Goal: Task Accomplishment & Management: Use online tool/utility

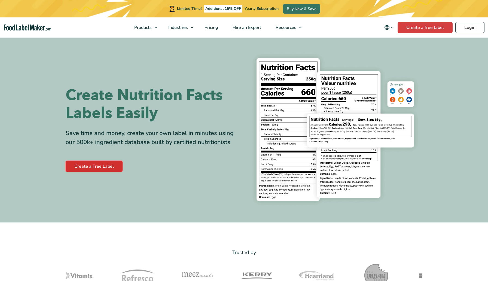
click at [94, 166] on link "Create a Free Label" at bounding box center [94, 166] width 57 height 11
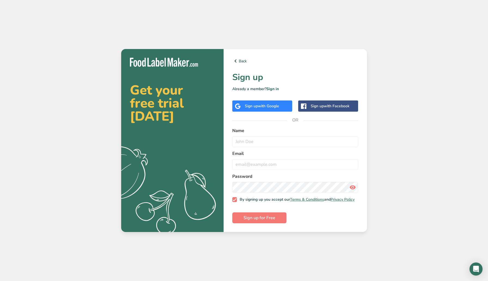
click at [279, 105] on span "with Google" at bounding box center [268, 105] width 21 height 5
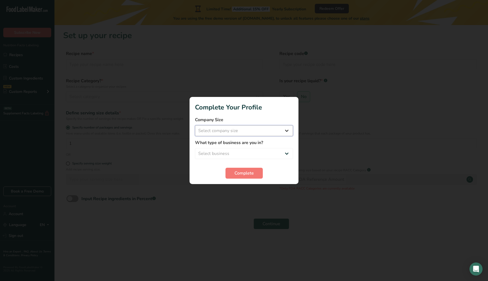
click at [251, 131] on select "Select company size Fewer than 10 Employees 10 to 50 Employees 51 to 500 Employ…" at bounding box center [244, 130] width 98 height 11
select select "2"
click at [195, 125] on select "Select company size Fewer than 10 Employees 10 to 50 Employees 51 to 500 Employ…" at bounding box center [244, 130] width 98 height 11
click at [228, 154] on select "Select business Packaged Food Manufacturer Restaurant & Cafe Bakery Meal Plans …" at bounding box center [244, 153] width 98 height 11
select select "8"
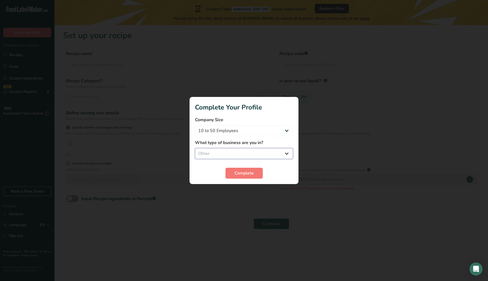
click at [195, 148] on select "Select business Packaged Food Manufacturer Restaurant & Cafe Bakery Meal Plans …" at bounding box center [244, 153] width 98 height 11
click at [241, 173] on span "Complete" at bounding box center [243, 173] width 19 height 7
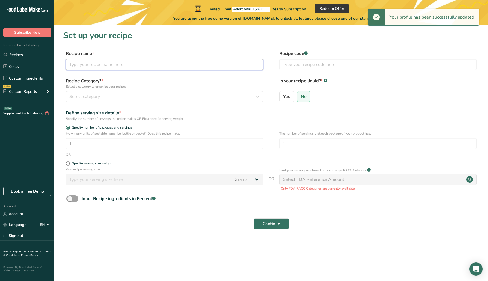
click at [122, 63] on input "text" at bounding box center [164, 64] width 197 height 11
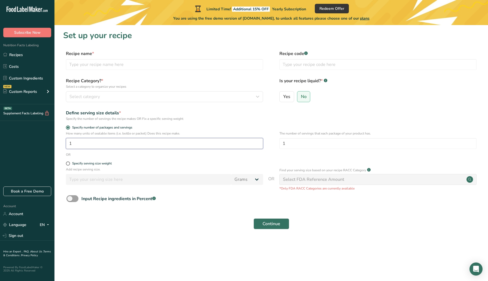
click at [98, 146] on input "1" at bounding box center [164, 143] width 197 height 11
click at [320, 183] on div "Select FDA Reference Amount" at bounding box center [377, 179] width 197 height 11
click at [103, 143] on input "1" at bounding box center [164, 143] width 197 height 11
click at [95, 95] on span "Select category" at bounding box center [84, 96] width 30 height 7
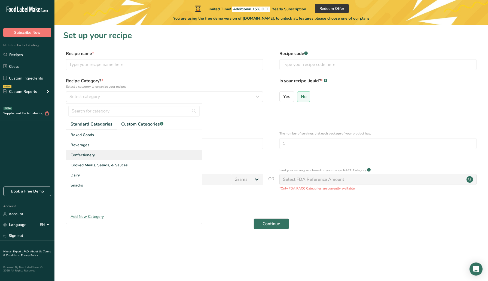
click at [83, 155] on span "Confectionery" at bounding box center [83, 155] width 24 height 6
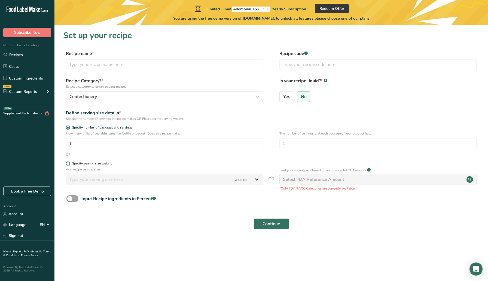
click at [69, 163] on span at bounding box center [68, 163] width 4 height 4
click at [69, 163] on input "Specify serving size weight" at bounding box center [68, 164] width 4 height 4
radio input "true"
radio input "false"
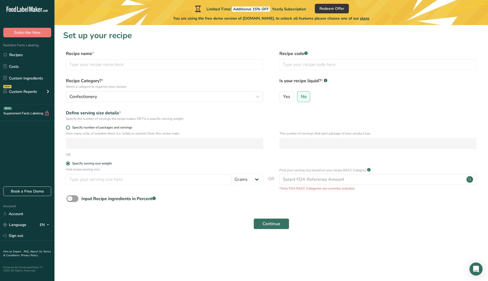
click at [69, 127] on span at bounding box center [68, 128] width 4 height 4
click at [69, 127] on input "Specify number of packages and servings" at bounding box center [68, 128] width 4 height 4
radio input "true"
radio input "false"
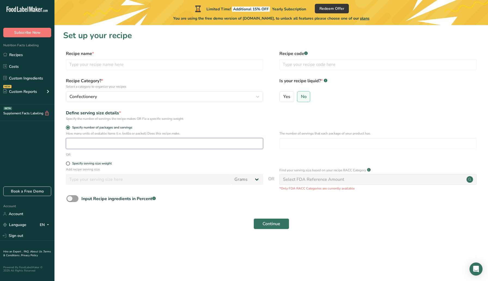
click at [75, 143] on input "number" at bounding box center [164, 143] width 197 height 11
type input "1"
click at [305, 96] on span "No" at bounding box center [304, 96] width 6 height 5
click at [301, 96] on input "No" at bounding box center [299, 97] width 4 height 4
click at [303, 65] on input "text" at bounding box center [377, 64] width 197 height 11
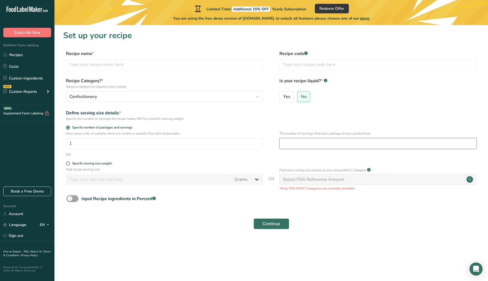
click at [296, 142] on input "number" at bounding box center [377, 143] width 197 height 11
type input "1"
click at [296, 162] on div "Specify serving size weight" at bounding box center [271, 163] width 416 height 5
click at [320, 182] on div "Select FDA Reference Amount" at bounding box center [313, 179] width 61 height 7
click at [309, 65] on input "text" at bounding box center [377, 64] width 197 height 11
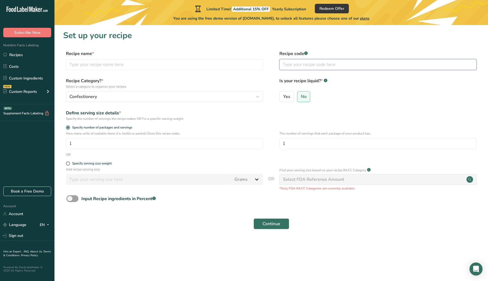
click at [291, 65] on input "text" at bounding box center [377, 64] width 197 height 11
click at [307, 54] on rect at bounding box center [306, 53] width 4 height 4
click at [293, 66] on input "text" at bounding box center [377, 64] width 197 height 11
click at [289, 65] on input "text" at bounding box center [377, 64] width 197 height 11
click at [297, 65] on input "202015/DC" at bounding box center [377, 64] width 197 height 11
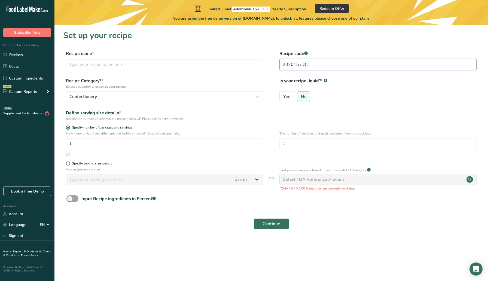
click at [301, 66] on input "202015 /DC" at bounding box center [377, 64] width 197 height 11
type input "202015 / DC"
click at [469, 177] on circle at bounding box center [469, 179] width 7 height 7
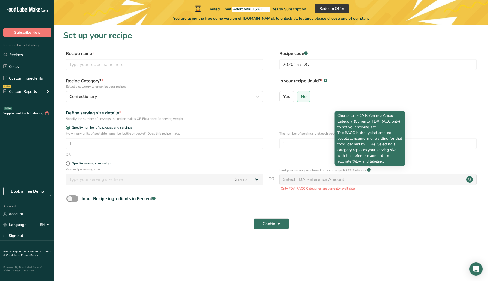
click at [371, 170] on rect at bounding box center [369, 170] width 4 height 4
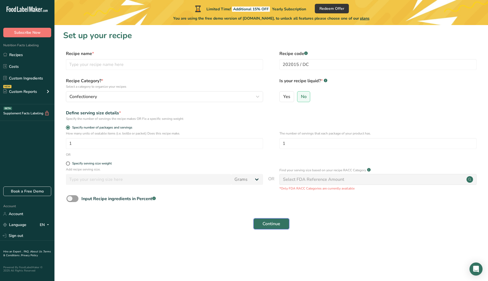
click at [270, 225] on span "Continue" at bounding box center [271, 224] width 18 height 7
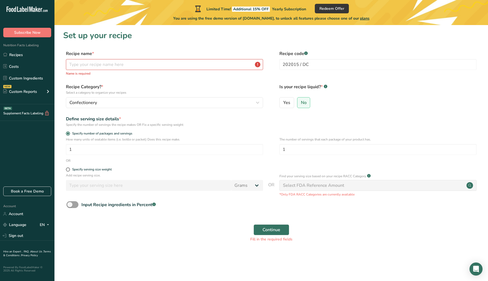
click at [322, 186] on div "Select FDA Reference Amount" at bounding box center [313, 185] width 61 height 7
click at [174, 66] on input "text" at bounding box center [164, 64] width 197 height 11
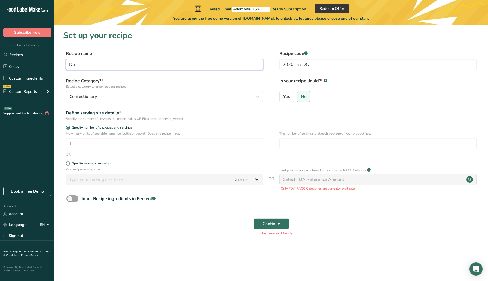
type input "D"
type input "Choco Bar Dubai Chocolate"
click at [270, 223] on span "Continue" at bounding box center [271, 224] width 18 height 7
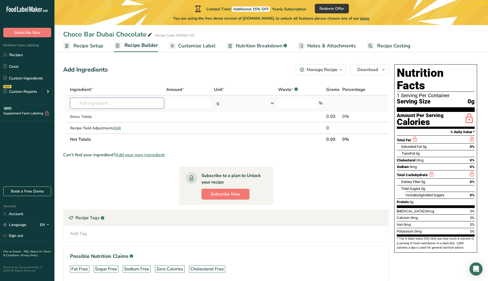
click at [94, 103] on input "text" at bounding box center [117, 103] width 94 height 11
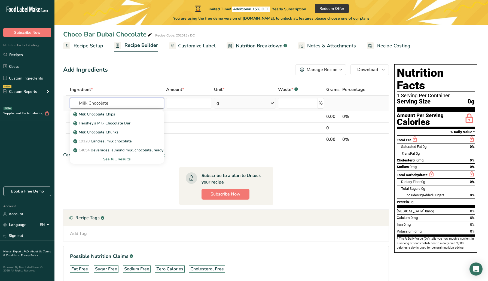
click at [78, 104] on input "Milk Chocolate" at bounding box center [117, 103] width 94 height 11
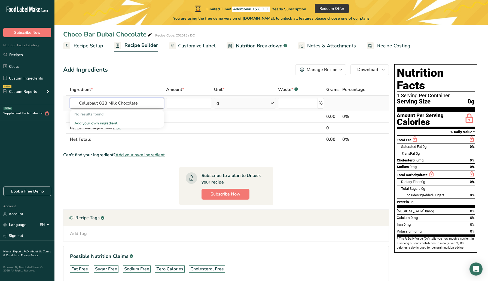
drag, startPoint x: 108, startPoint y: 103, endPoint x: 80, endPoint y: 101, distance: 27.6
click at [80, 101] on input "Callebaut 823 Milk Chocolate" at bounding box center [117, 103] width 94 height 11
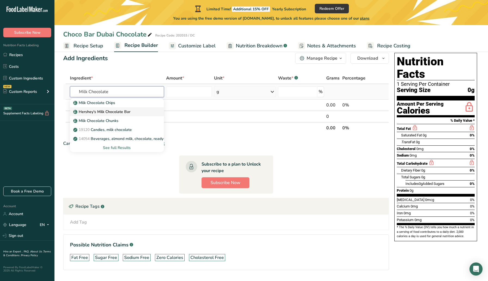
scroll to position [13, 0]
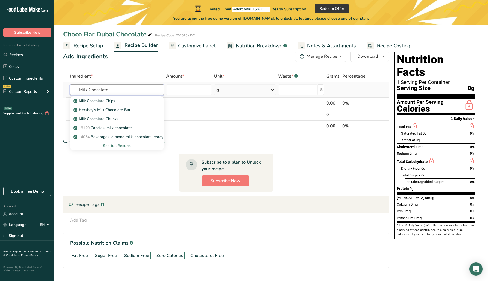
type input "Milk Chocolate"
click at [119, 144] on div "See full Results" at bounding box center [116, 146] width 85 height 6
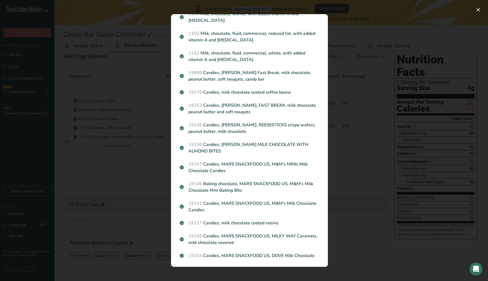
scroll to position [0, 0]
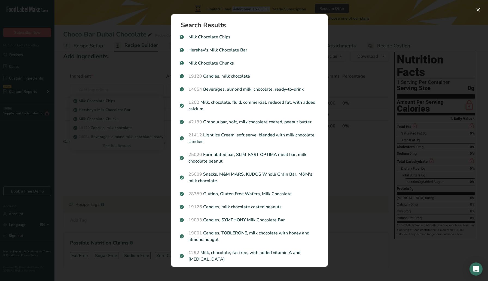
click at [76, 174] on div "Search results modal" at bounding box center [244, 140] width 488 height 281
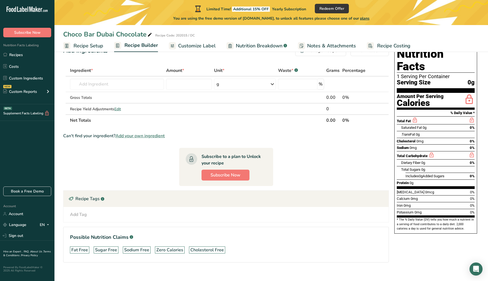
scroll to position [20, 0]
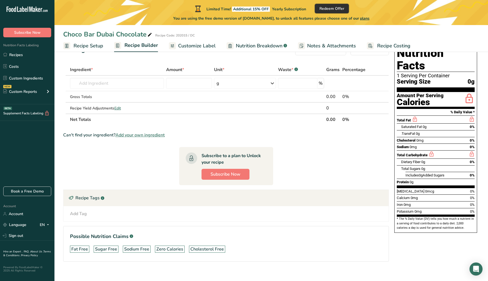
click at [327, 8] on span "Redeem Offer" at bounding box center [331, 9] width 25 height 6
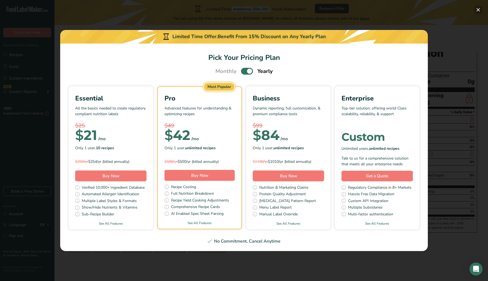
click at [478, 8] on button "Pick Your Pricing Plan Modal" at bounding box center [478, 9] width 9 height 9
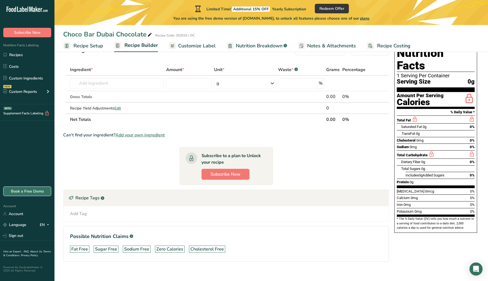
click at [28, 190] on link "Book a Free Demo" at bounding box center [27, 192] width 48 height 10
click at [133, 135] on span "Add your own ingredient" at bounding box center [139, 135] width 49 height 7
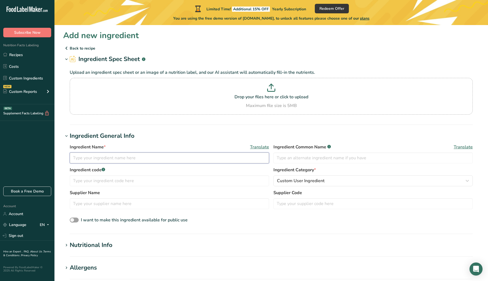
click at [121, 155] on input "text" at bounding box center [169, 157] width 199 height 11
drag, startPoint x: 106, startPoint y: 157, endPoint x: 72, endPoint y: 153, distance: 34.5
click at [72, 153] on input "Callebaut" at bounding box center [169, 157] width 199 height 11
paste input "823 33.6% Milk Couverture Chocolate"
type input "Callebaut 823 33.6% Milk Couverture Chocolate"
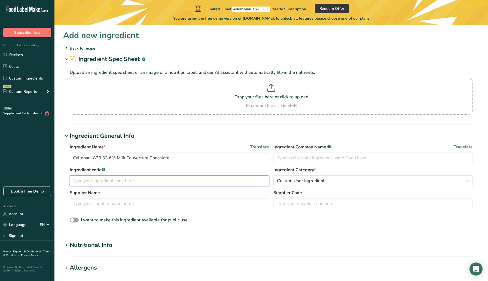
click at [116, 180] on input "text" at bounding box center [169, 180] width 199 height 11
type input "202016"
click at [103, 203] on input "text" at bounding box center [169, 203] width 199 height 11
click at [129, 204] on input "Callebaut" at bounding box center [169, 203] width 199 height 11
type input "Callebaut"
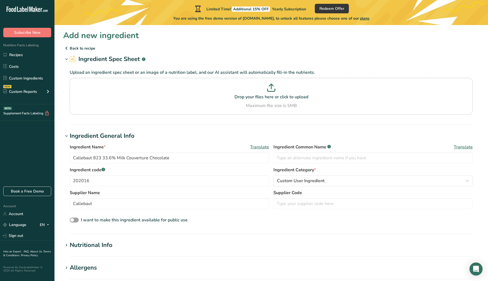
click at [341, 64] on div "Upload an ingredient spec sheet or an image of a nutrition label, and our AI as…" at bounding box center [271, 91] width 416 height 54
drag, startPoint x: 94, startPoint y: 180, endPoint x: 68, endPoint y: 176, distance: 26.6
click at [68, 176] on div "Ingredient Name * Translate Callebaut 823 33.6% Milk Couverture Chocolate Ingre…" at bounding box center [271, 183] width 416 height 87
type input "823"
click at [103, 206] on input "Callebaut" at bounding box center [169, 203] width 199 height 11
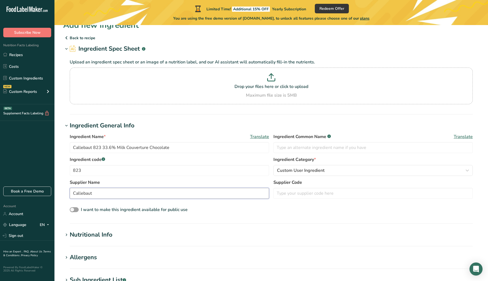
scroll to position [12, 0]
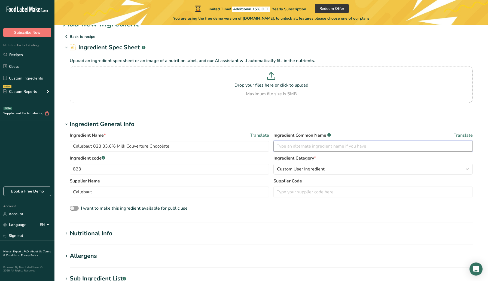
click at [305, 148] on input "text" at bounding box center [372, 146] width 199 height 11
drag, startPoint x: 181, startPoint y: 146, endPoint x: 92, endPoint y: 140, distance: 89.5
click at [92, 141] on input "Callebaut 823 33.6% Milk Couverture Chocolate" at bounding box center [169, 146] width 199 height 11
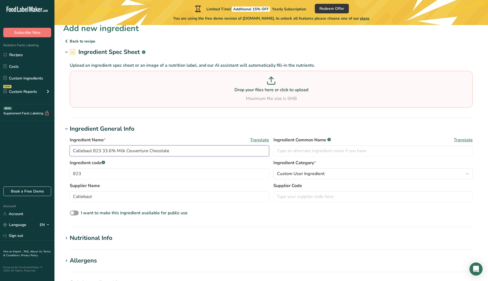
scroll to position [10, 0]
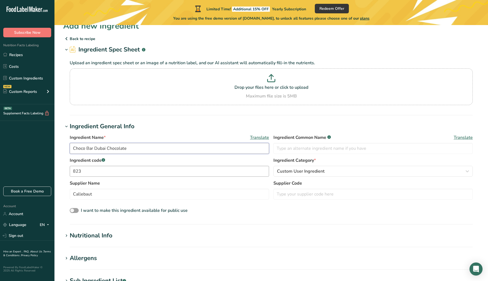
type input "Choco Bar Dubai Chocolate"
click at [115, 172] on input "823" at bounding box center [169, 171] width 199 height 11
drag, startPoint x: 97, startPoint y: 172, endPoint x: 60, endPoint y: 172, distance: 36.8
click at [60, 172] on section "Add new ingredient Back to recipe Ingredient Spec Sheet .a-a{fill:#347362;}.b-a…" at bounding box center [270, 224] width 433 height 416
type input "202015"
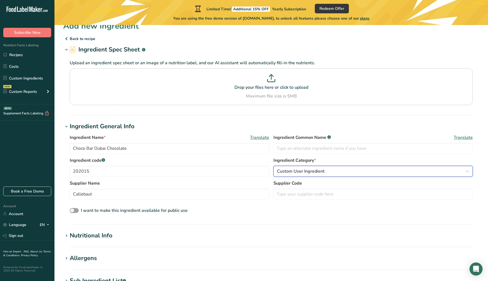
click at [314, 173] on span "Custom User Ingredient" at bounding box center [301, 171] width 48 height 7
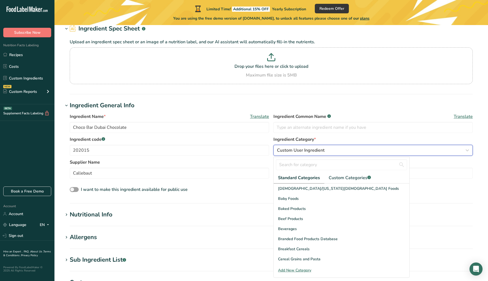
scroll to position [31, 0]
click at [292, 164] on input "text" at bounding box center [341, 164] width 131 height 11
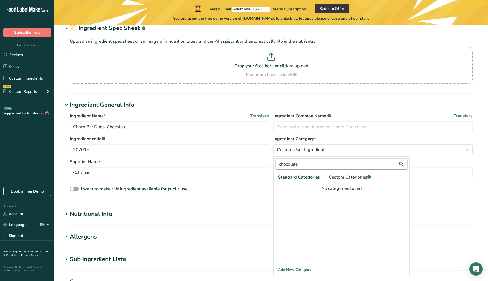
type input "chocolate"
click at [347, 176] on span "Custom Categories .a-a{fill:#347362;}.b-a{fill:#fff;}" at bounding box center [350, 177] width 42 height 7
click at [291, 268] on div "Add New Category" at bounding box center [342, 270] width 136 height 6
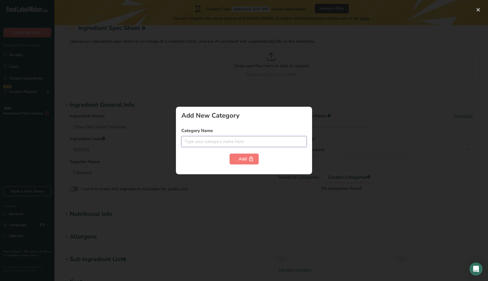
click at [221, 138] on input "text" at bounding box center [243, 141] width 125 height 11
click at [186, 142] on input "Chocolate Bar" at bounding box center [243, 141] width 125 height 11
drag, startPoint x: 239, startPoint y: 140, endPoint x: 219, endPoint y: 140, distance: 19.9
click at [219, 140] on input "Dubai Chocolate Chocolate Bar" at bounding box center [243, 141] width 125 height 11
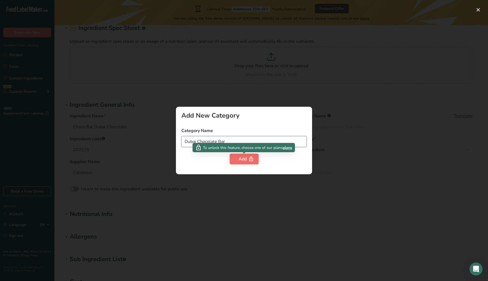
type input "Dubai Chocolate Bar"
click at [248, 158] on icon "button" at bounding box center [250, 159] width 5 height 8
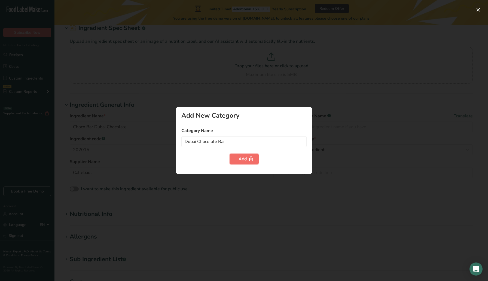
click at [243, 158] on div "Add" at bounding box center [244, 159] width 11 height 7
click at [263, 133] on label "Category Name" at bounding box center [243, 130] width 125 height 7
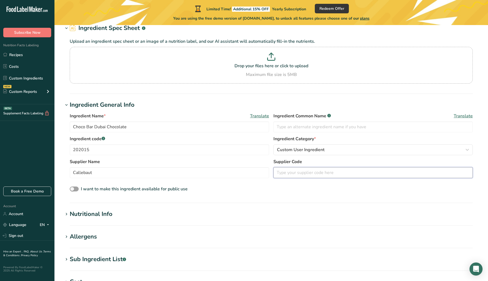
click at [290, 172] on input "text" at bounding box center [372, 172] width 199 height 11
click at [196, 127] on input "Choco Bar Dubai Chocolate" at bounding box center [169, 126] width 199 height 11
click at [114, 149] on input "202015" at bounding box center [169, 149] width 199 height 11
click at [104, 172] on input "Callebaut" at bounding box center [169, 172] width 199 height 11
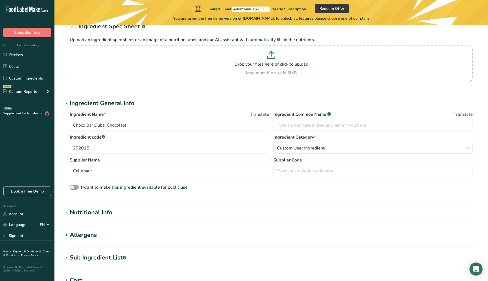
click at [96, 213] on div "Nutritional Info" at bounding box center [91, 212] width 43 height 9
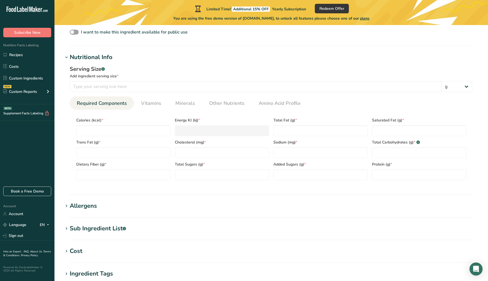
scroll to position [192, 0]
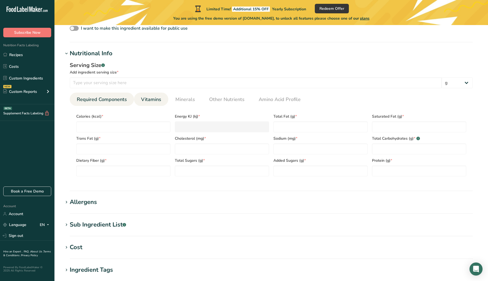
click at [154, 100] on span "Vitamins" at bounding box center [151, 99] width 20 height 7
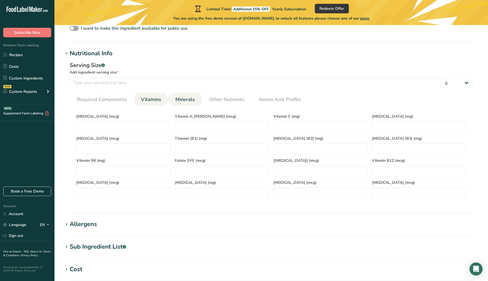
click at [180, 102] on span "Minerals" at bounding box center [185, 99] width 20 height 7
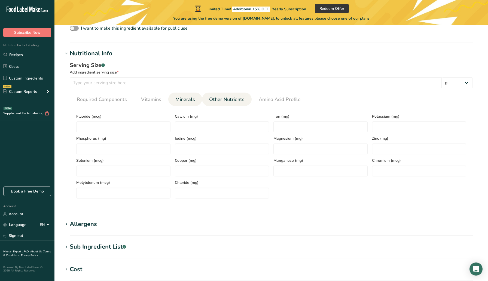
click at [225, 100] on span "Other Nutrients" at bounding box center [226, 99] width 35 height 7
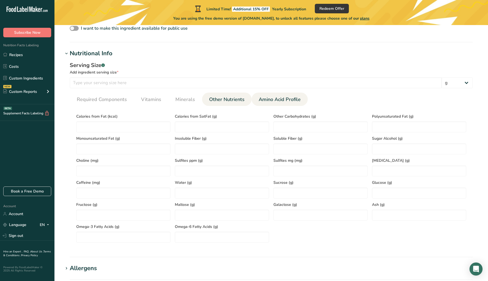
click at [272, 99] on span "Amino Acid Profile" at bounding box center [280, 99] width 42 height 7
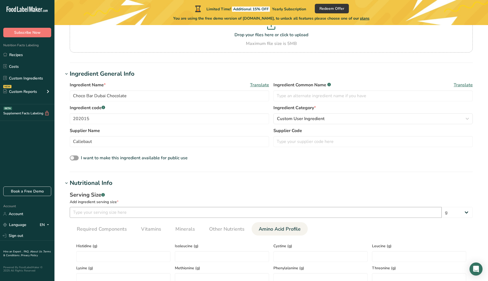
scroll to position [0, 0]
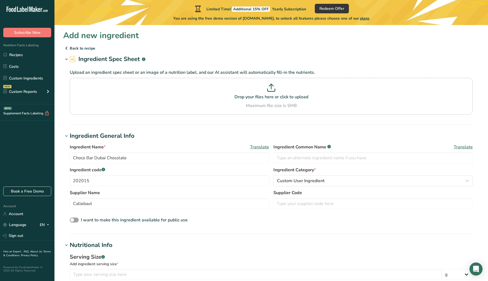
click at [69, 48] on icon at bounding box center [66, 48] width 7 height 10
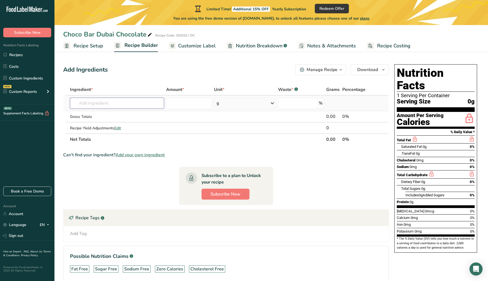
click at [118, 104] on input "text" at bounding box center [117, 103] width 94 height 11
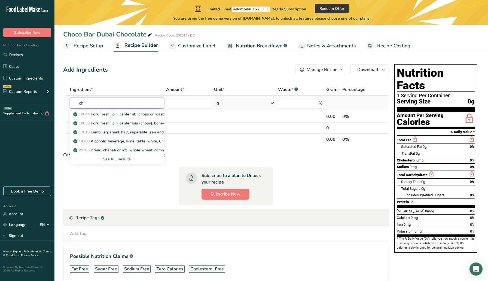
type input "c"
type input "Milk Chocolate"
click at [123, 140] on p "19120 Candies, milk chocolate" at bounding box center [102, 141] width 57 height 6
type input "Candies, milk chocolate"
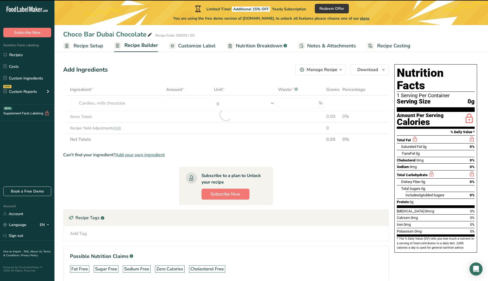
type input "0"
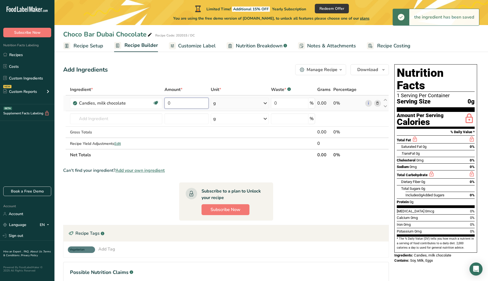
click at [183, 103] on input "0" at bounding box center [186, 103] width 44 height 11
drag, startPoint x: 182, startPoint y: 104, endPoint x: 162, endPoint y: 102, distance: 20.5
click at [162, 102] on tr "Candies, milk chocolate Gluten free Vegetarian 0 g Portions 1 bar, miniature 1 …" at bounding box center [225, 104] width 325 height 16
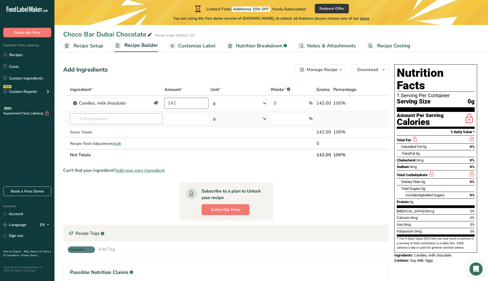
type input "142"
click at [138, 120] on div "Ingredient * Amount * Unit * Waste * .a-a{fill:#347362;}.b-a{fill:#fff;} Grams …" at bounding box center [226, 122] width 326 height 77
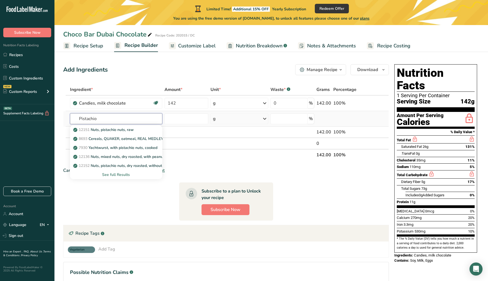
type input "Pistachio"
click at [117, 175] on div "See full Results" at bounding box center [116, 175] width 84 height 6
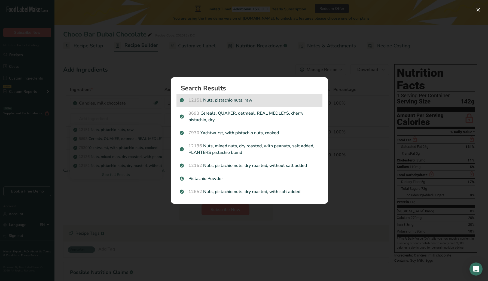
click at [213, 102] on p "12151 Nuts, pistachio nuts, raw" at bounding box center [249, 100] width 139 height 7
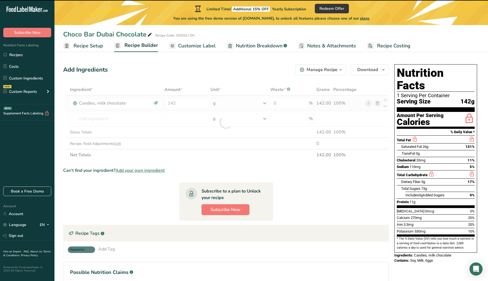
type input "0"
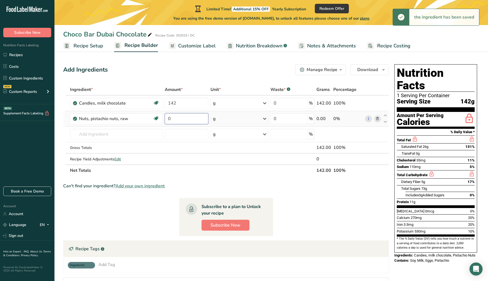
click at [187, 121] on input "0" at bounding box center [187, 118] width 44 height 11
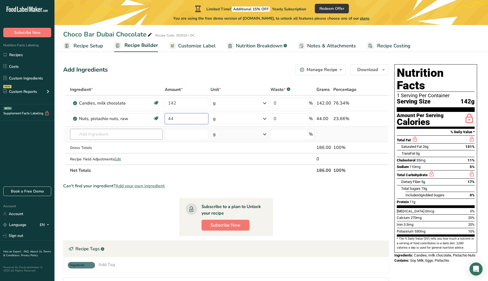
type input "44"
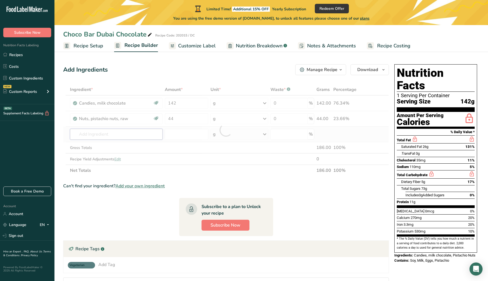
click at [146, 132] on div "Ingredient * Amount * Unit * Waste * .a-a{fill:#347362;}.b-a{fill:#fff;} Grams …" at bounding box center [226, 130] width 326 height 92
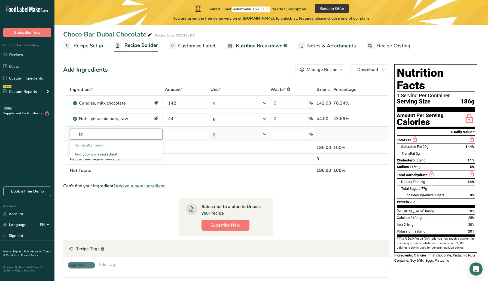
type input "k"
drag, startPoint x: 98, startPoint y: 136, endPoint x: 75, endPoint y: 131, distance: 23.4
click at [75, 131] on input "Knuefe" at bounding box center [116, 134] width 93 height 11
type input "Knuefe"
click at [100, 120] on div "Nuts, pistachio nuts, raw" at bounding box center [113, 118] width 68 height 7
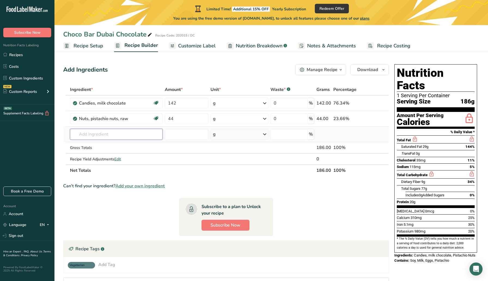
click at [96, 133] on input "text" at bounding box center [116, 134] width 93 height 11
drag, startPoint x: 114, startPoint y: 134, endPoint x: 65, endPoint y: 133, distance: 49.0
click at [65, 133] on tr "pistachio butter No results found Add your own ingredient g Weight Units g kg m…" at bounding box center [225, 135] width 325 height 16
type input "pistachio butter"
click at [90, 44] on span "Recipe Setup" at bounding box center [89, 45] width 30 height 7
